Goal: Transaction & Acquisition: Purchase product/service

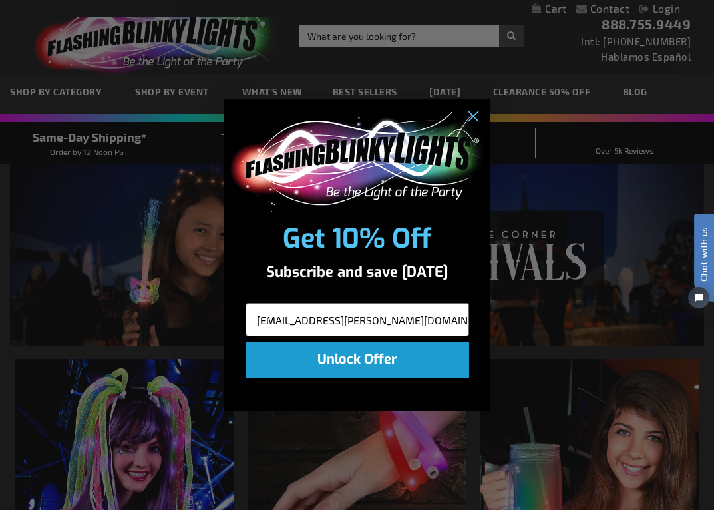
type input "jspoulos@cox.net"
click input "Submit" at bounding box center [0, 0] width 0 height 0
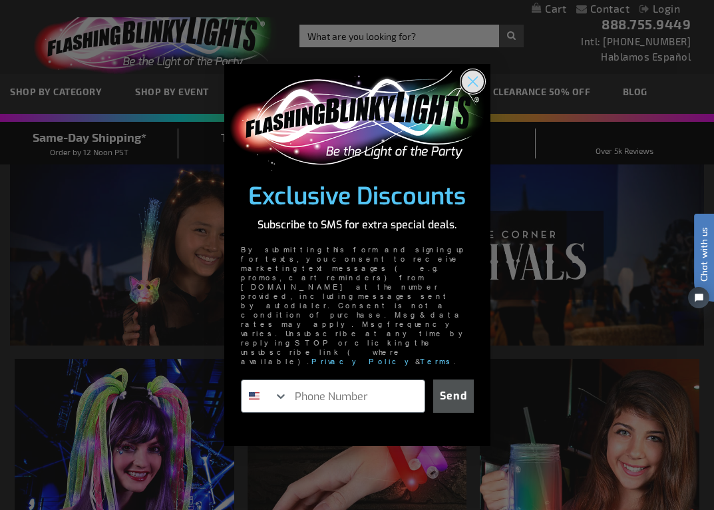
click at [473, 93] on circle "Close dialog" at bounding box center [472, 82] width 22 height 22
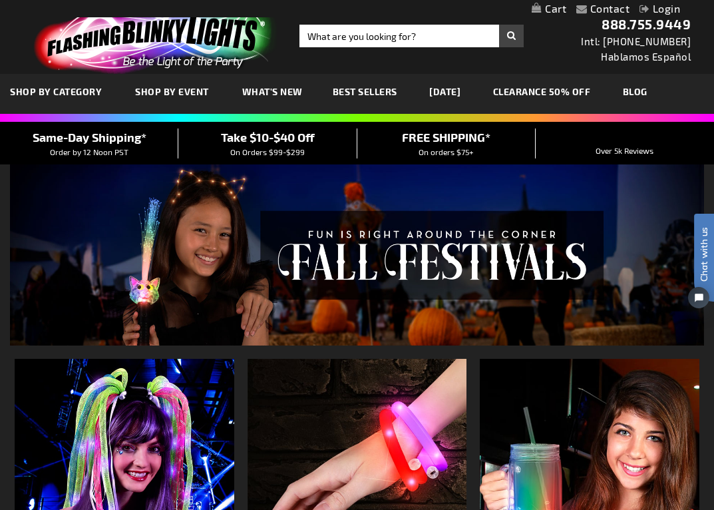
click at [670, 8] on link "Login" at bounding box center [660, 8] width 41 height 13
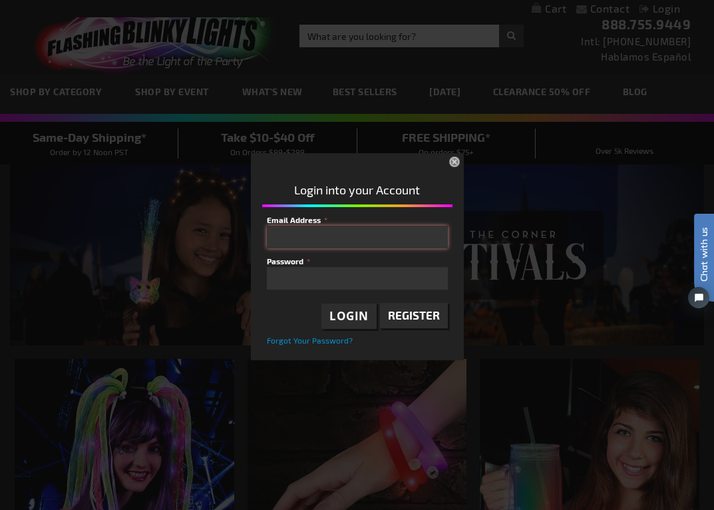
type input "jspoulos@cox.net"
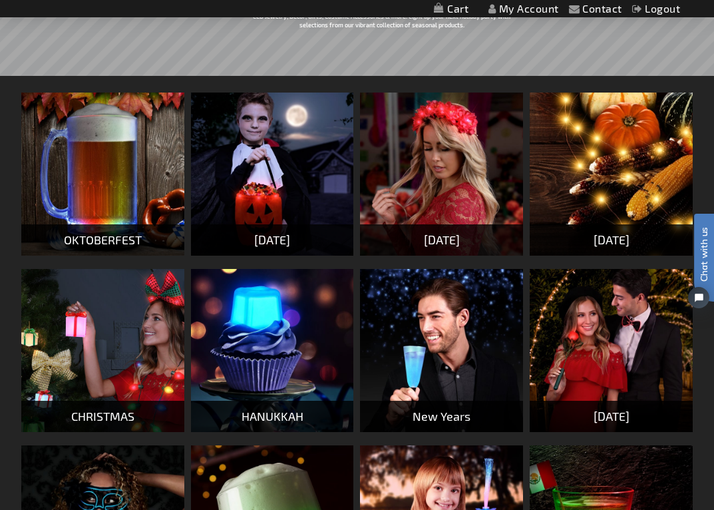
scroll to position [186, 0]
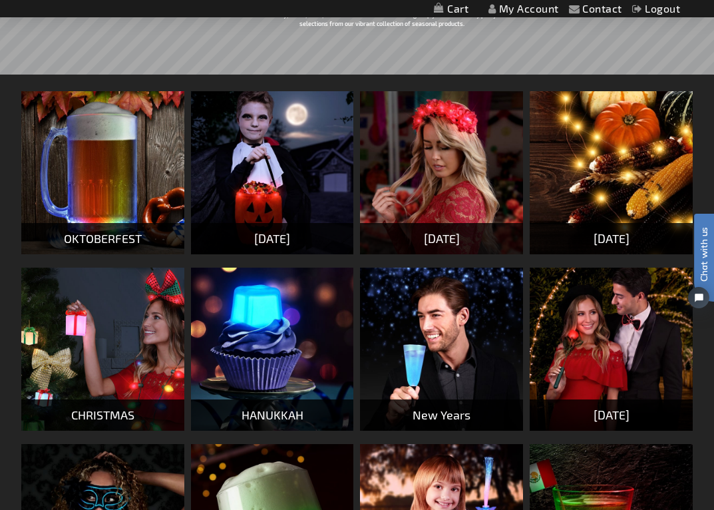
click at [114, 350] on img at bounding box center [102, 349] width 163 height 163
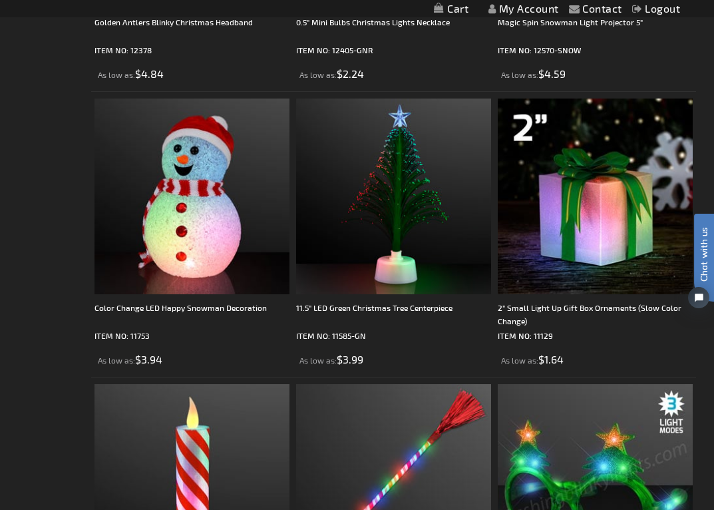
scroll to position [2007, 0]
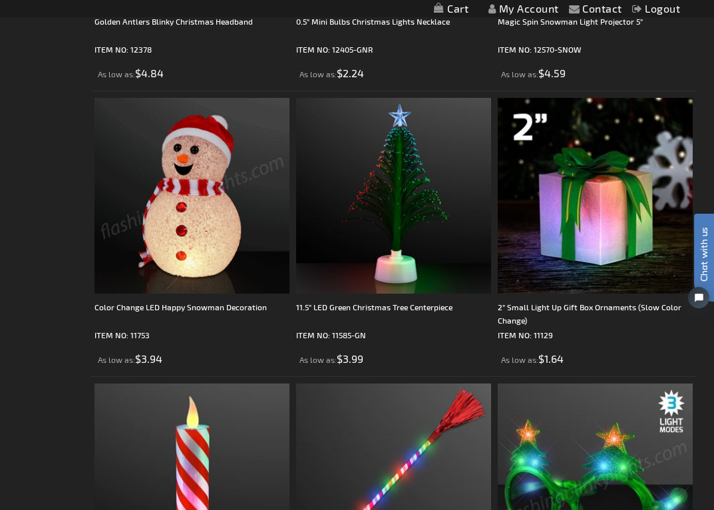
click at [220, 236] on img at bounding box center [192, 195] width 195 height 195
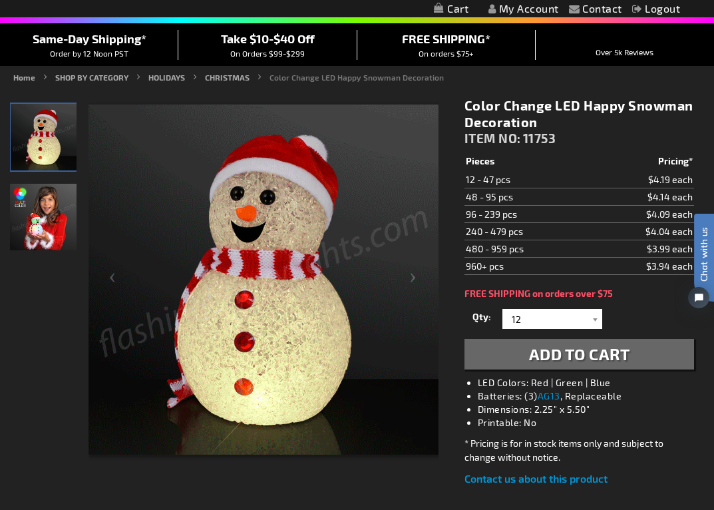
scroll to position [111, 0]
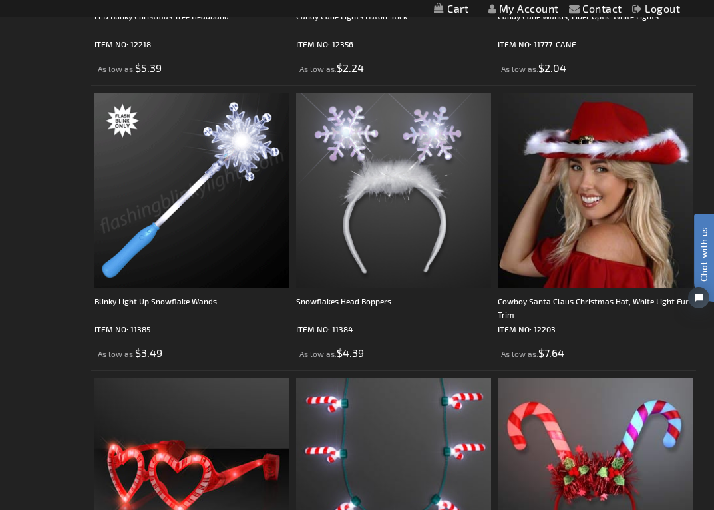
scroll to position [2870, 0]
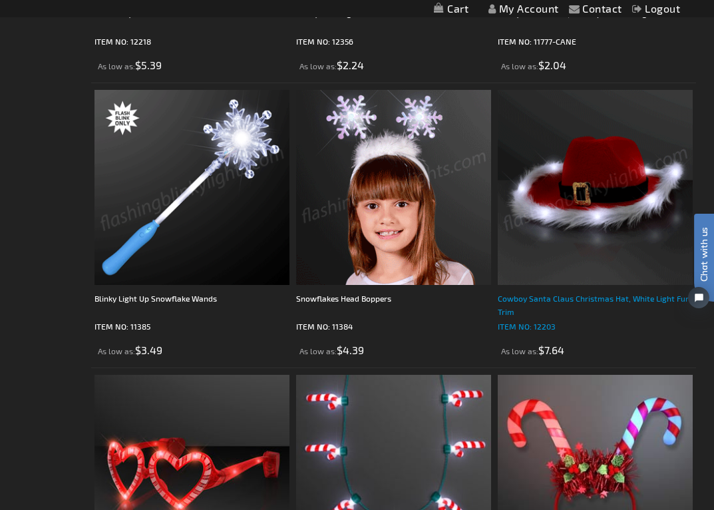
click at [594, 298] on div "Cowboy Santa Claus Christmas Hat, White Light Fur Trim" at bounding box center [595, 305] width 195 height 27
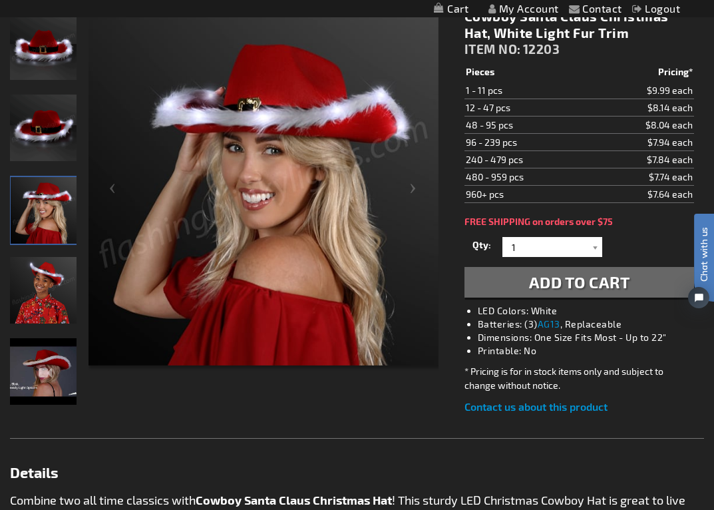
scroll to position [192, 0]
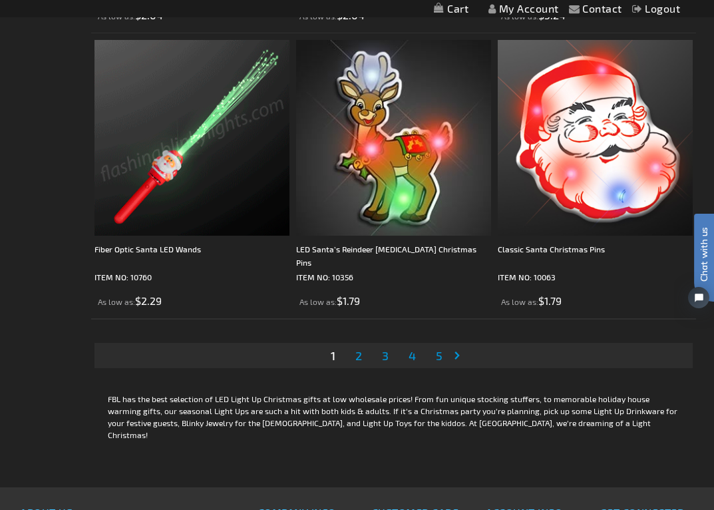
scroll to position [5773, 0]
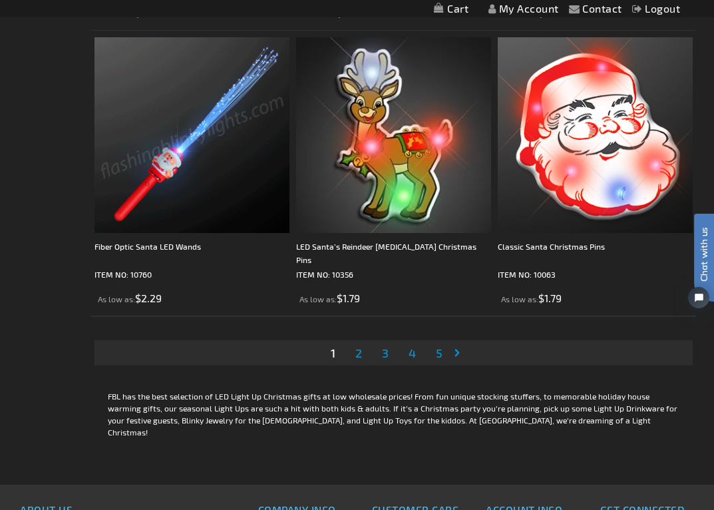
click at [360, 353] on span "2" at bounding box center [359, 353] width 7 height 15
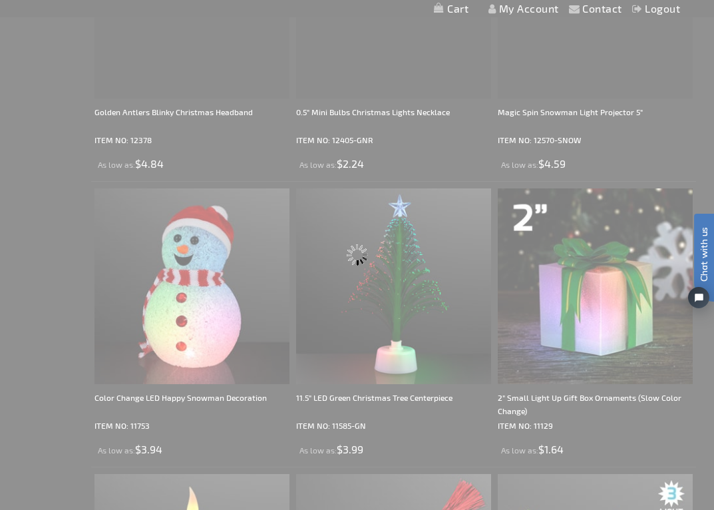
scroll to position [0, 0]
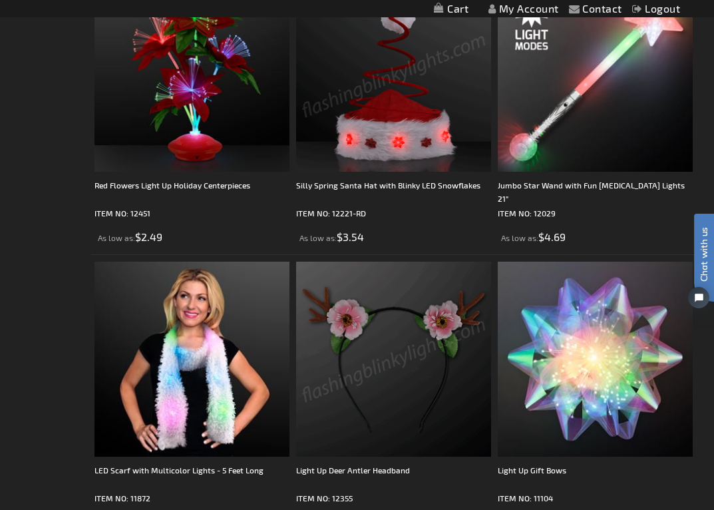
scroll to position [4685, 0]
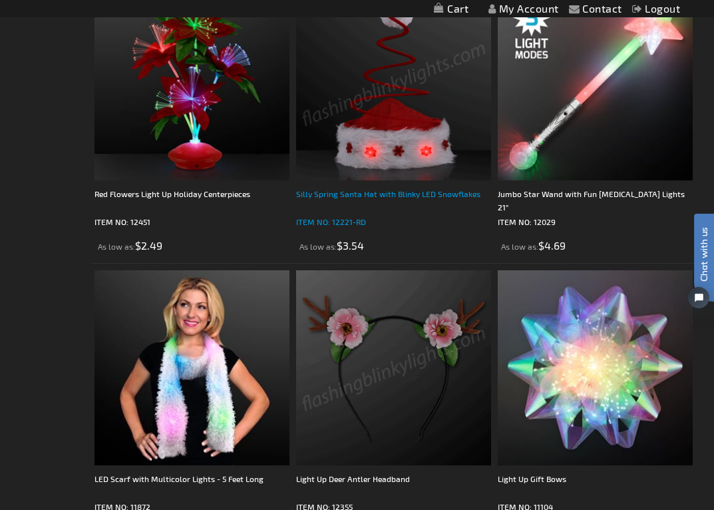
click at [409, 196] on div "Silly Spring Santa Hat with Blinky LED Snowflakes" at bounding box center [393, 200] width 195 height 27
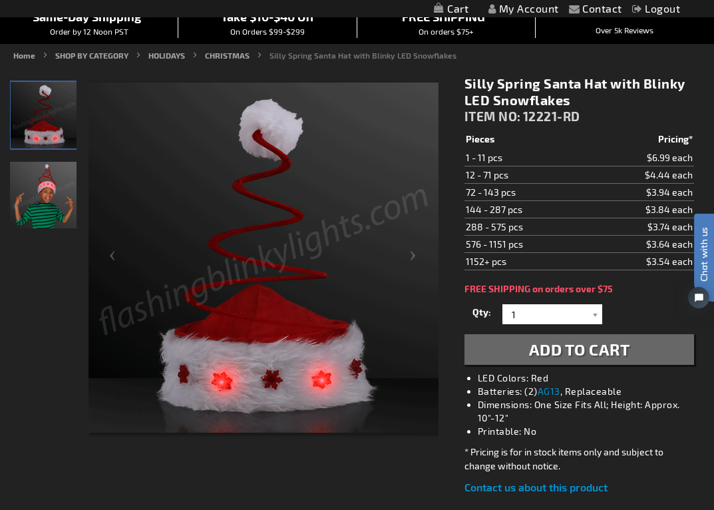
scroll to position [123, 0]
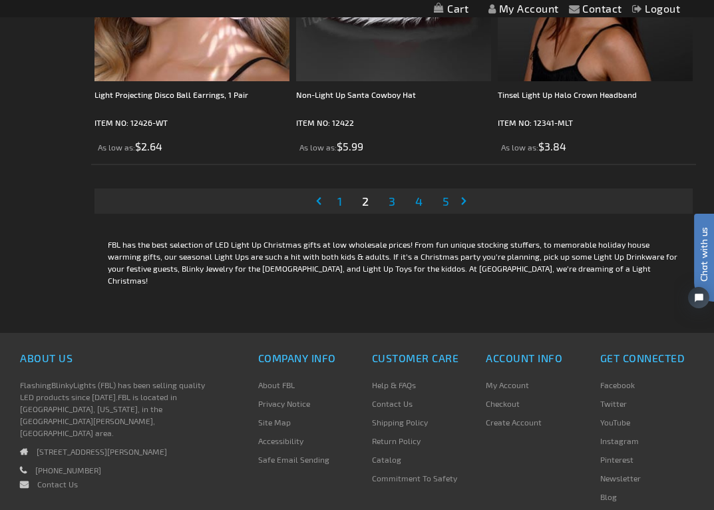
scroll to position [5929, 0]
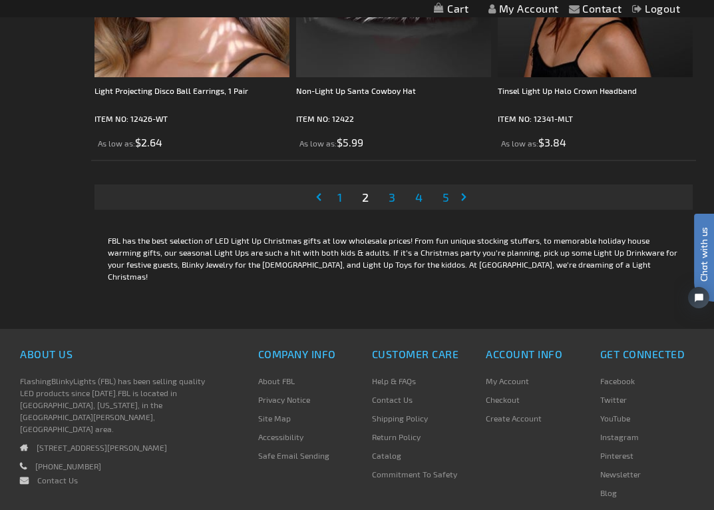
click at [393, 198] on span "3" at bounding box center [392, 197] width 7 height 15
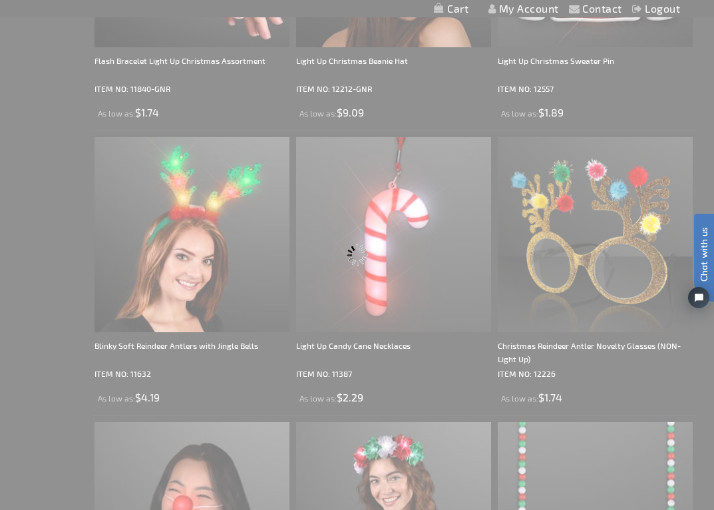
scroll to position [0, 0]
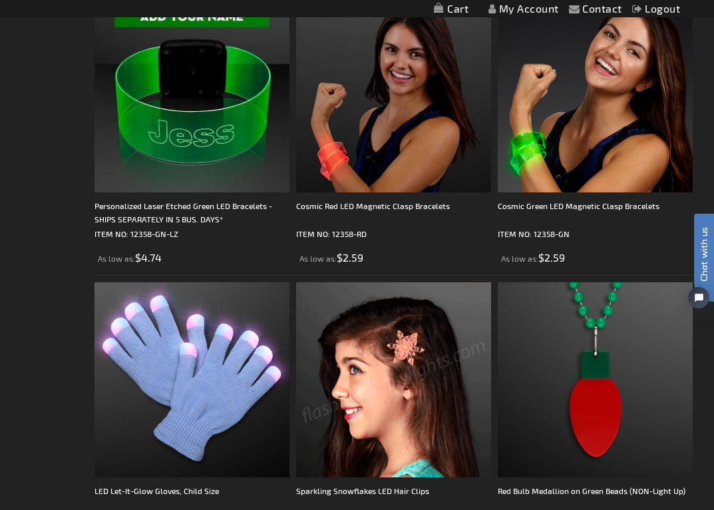
scroll to position [1547, 0]
